Goal: Book appointment/travel/reservation

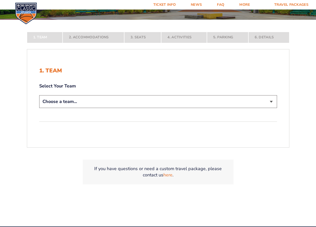
scroll to position [100, 0]
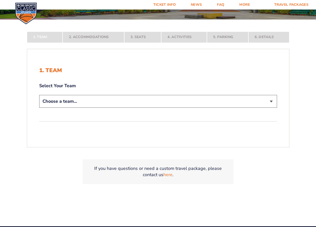
click at [83, 101] on select "Choose a team... Kentucky Wildcats Ohio State Buckeyes North Carolina Tar Heels…" at bounding box center [157, 101] width 237 height 13
select select "12956"
click at [39, 108] on select "Choose a team... Kentucky Wildcats Ohio State Buckeyes North Carolina Tar Heels…" at bounding box center [157, 101] width 237 height 13
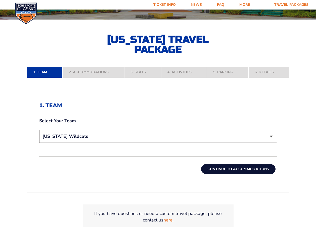
click at [244, 170] on button "Continue To Accommodations" at bounding box center [238, 169] width 74 height 10
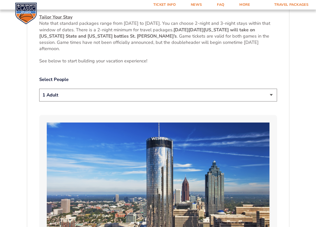
scroll to position [258, 0]
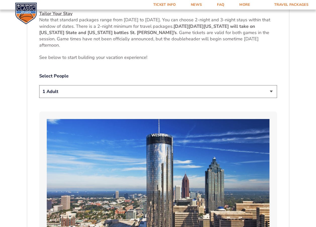
click at [161, 89] on select "1 Adult 2 Adults 3 Adults 4 Adults 2 Adults + 1 Child 2 Adults + 2 Children 2 A…" at bounding box center [157, 91] width 237 height 13
select select "2 Adults"
click at [39, 85] on select "1 Adult 2 Adults 3 Adults 4 Adults 2 Adults + 1 Child 2 Adults + 2 Children 2 A…" at bounding box center [157, 91] width 237 height 13
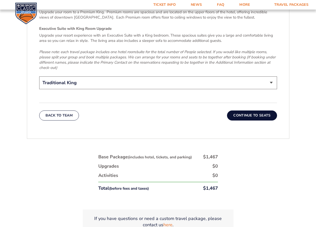
scroll to position [810, 0]
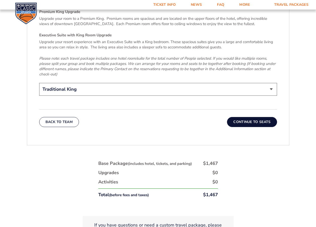
click at [216, 83] on select "Traditional King Traditional with 2 Queen Beds Upgrade (+$45 per night) Premium…" at bounding box center [157, 89] width 237 height 13
click at [259, 117] on button "Continue To Seats" at bounding box center [252, 122] width 50 height 10
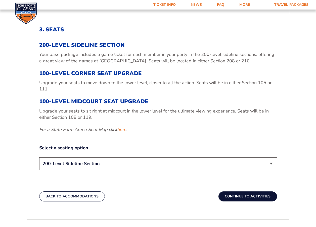
scroll to position [183, 0]
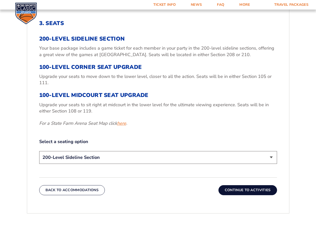
click at [124, 122] on link "here" at bounding box center [121, 124] width 9 height 6
click at [122, 155] on select "200-Level Sideline Section 100-Level Corner Seat Upgrade (+$120 per person) 100…" at bounding box center [157, 157] width 237 height 13
select select "100-Level Corner Seat Upgrade"
click at [39, 151] on select "200-Level Sideline Section 100-Level Corner Seat Upgrade (+$120 per person) 100…" at bounding box center [157, 157] width 237 height 13
click at [240, 190] on button "Continue To Activities" at bounding box center [247, 191] width 58 height 10
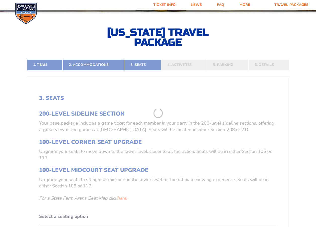
scroll to position [107, 0]
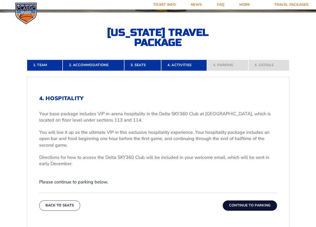
click at [238, 207] on button "Continue To Parking" at bounding box center [249, 206] width 54 height 10
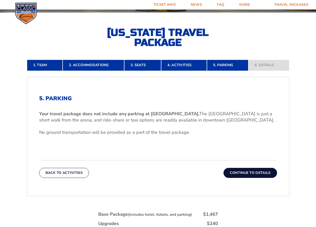
click at [245, 174] on button "Continue To Details" at bounding box center [249, 173] width 53 height 10
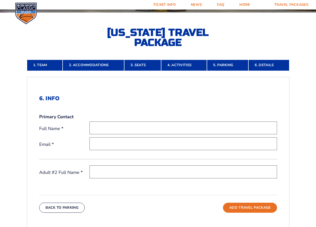
click at [101, 124] on input "text" at bounding box center [182, 128] width 187 height 13
type input "Chris Q Arnold"
type input "[EMAIL_ADDRESS][DOMAIN_NAME]"
type input "[PERSON_NAME]"
click at [116, 173] on input "text" at bounding box center [182, 172] width 187 height 13
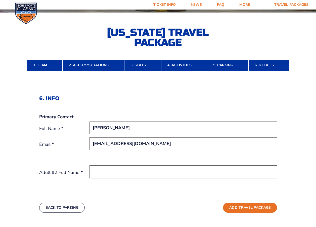
type input "Candi Banta Arnold"
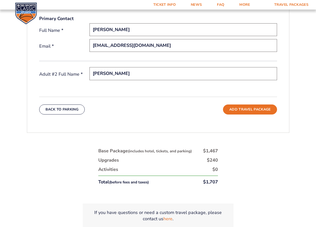
scroll to position [208, 0]
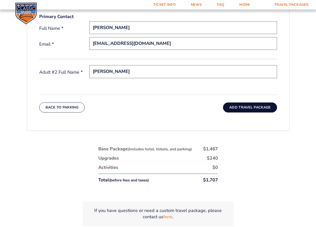
click at [249, 108] on button "Add Travel Package" at bounding box center [250, 108] width 54 height 10
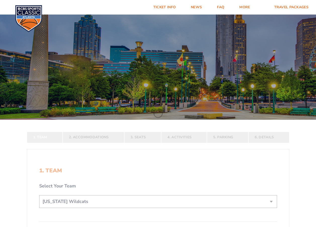
select select "12956"
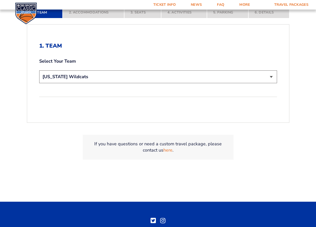
scroll to position [167, 0]
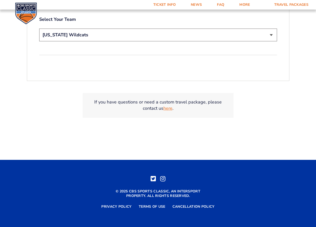
click at [167, 106] on link "here" at bounding box center [167, 108] width 9 height 6
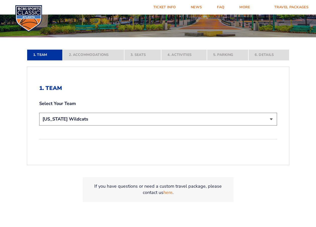
scroll to position [0, 0]
